Goal: Check status

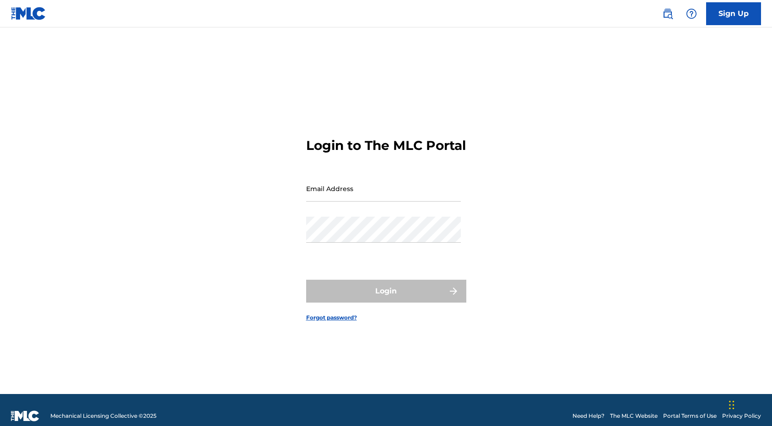
click at [340, 200] on input "Email Address" at bounding box center [383, 189] width 155 height 26
type input "[EMAIL_ADDRESS][DOMAIN_NAME]"
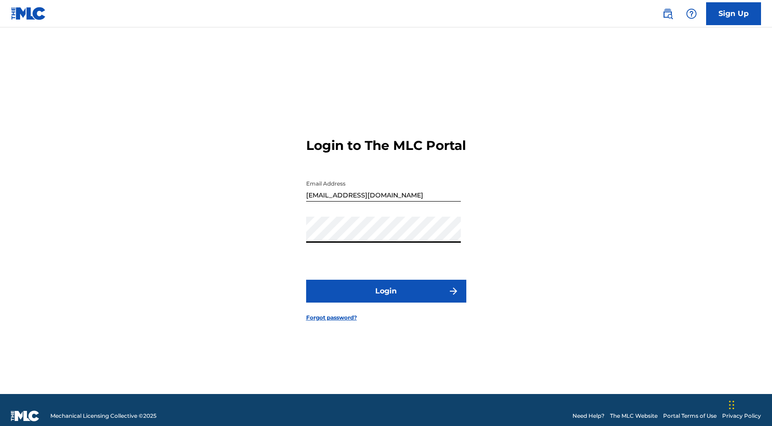
click at [377, 301] on button "Login" at bounding box center [386, 291] width 160 height 23
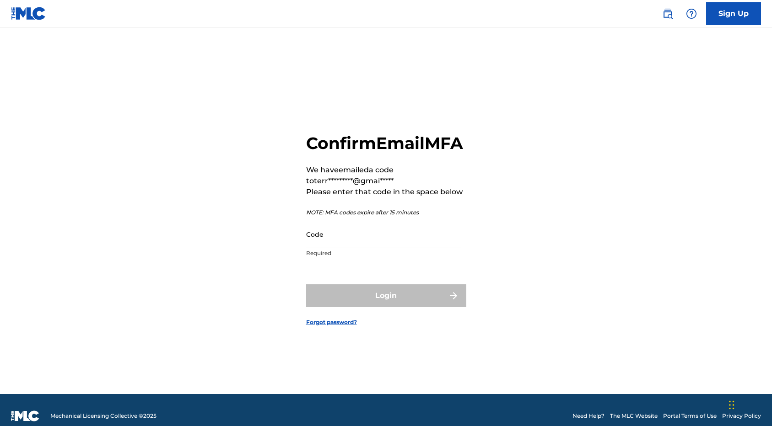
click at [336, 247] on input "Code" at bounding box center [383, 234] width 155 height 26
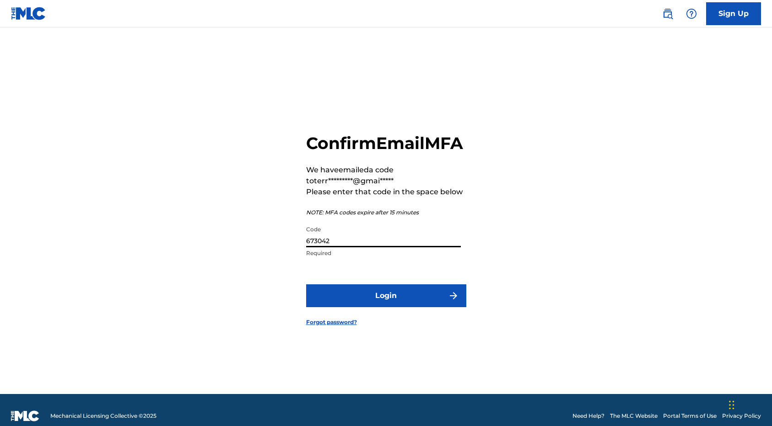
type input "673042"
click at [384, 307] on button "Login" at bounding box center [386, 296] width 160 height 23
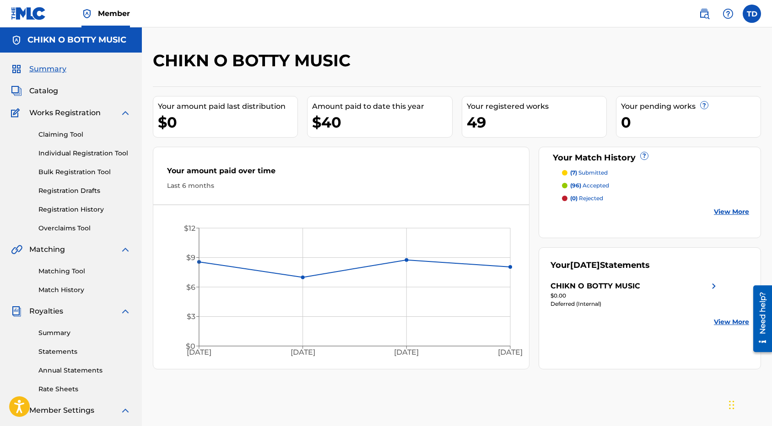
click at [70, 289] on link "Match History" at bounding box center [84, 290] width 92 height 10
